Goal: Information Seeking & Learning: Learn about a topic

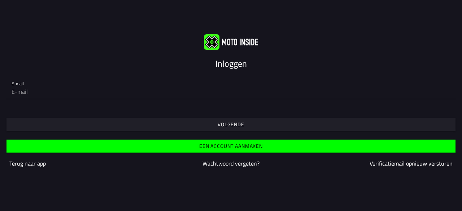
click at [117, 93] on input "email" at bounding box center [231, 91] width 439 height 14
type input "[EMAIL_ADDRESS][DOMAIN_NAME]"
click at [0, 0] on slot "Volgende" at bounding box center [0, 0] width 0 height 0
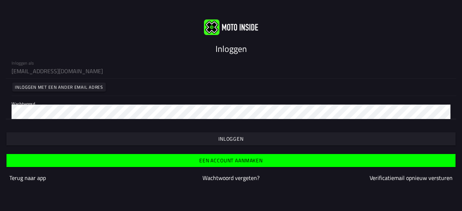
click at [0, 0] on slot "Inloggen" at bounding box center [0, 0] width 0 height 0
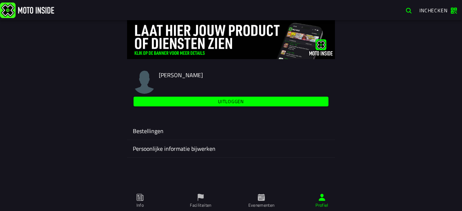
click at [153, 129] on ion-label "Bestellingen" at bounding box center [231, 131] width 196 height 9
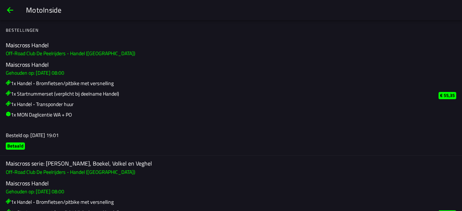
click at [11, 11] on span "back" at bounding box center [10, 9] width 9 height 17
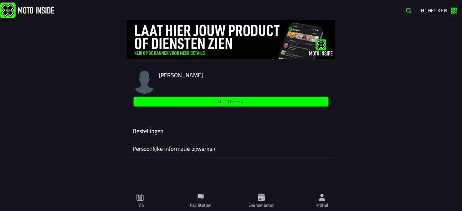
click at [260, 198] on icon at bounding box center [261, 197] width 8 height 8
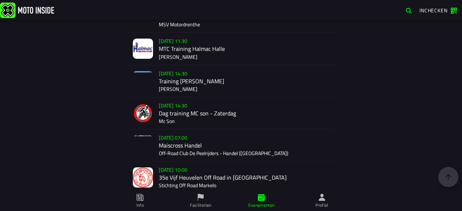
scroll to position [1175, 0]
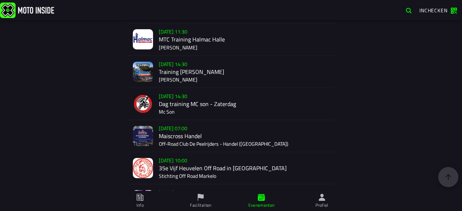
click at [183, 131] on div "Verkoop nog niet gestart Su 2 Nov - 07:00 Maiscross Handel Off-Road Club De Pee…" at bounding box center [244, 136] width 170 height 32
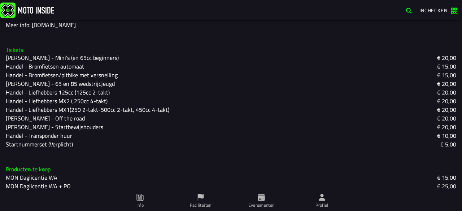
scroll to position [222, 0]
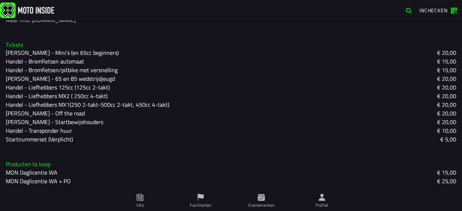
click at [0, 0] on slot "Handel - Bromfietsen/pitbike met versnelling" at bounding box center [0, 0] width 0 height 0
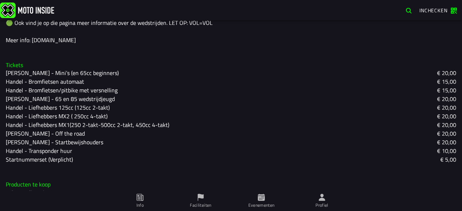
scroll to position [216, 0]
